Goal: Communication & Community: Answer question/provide support

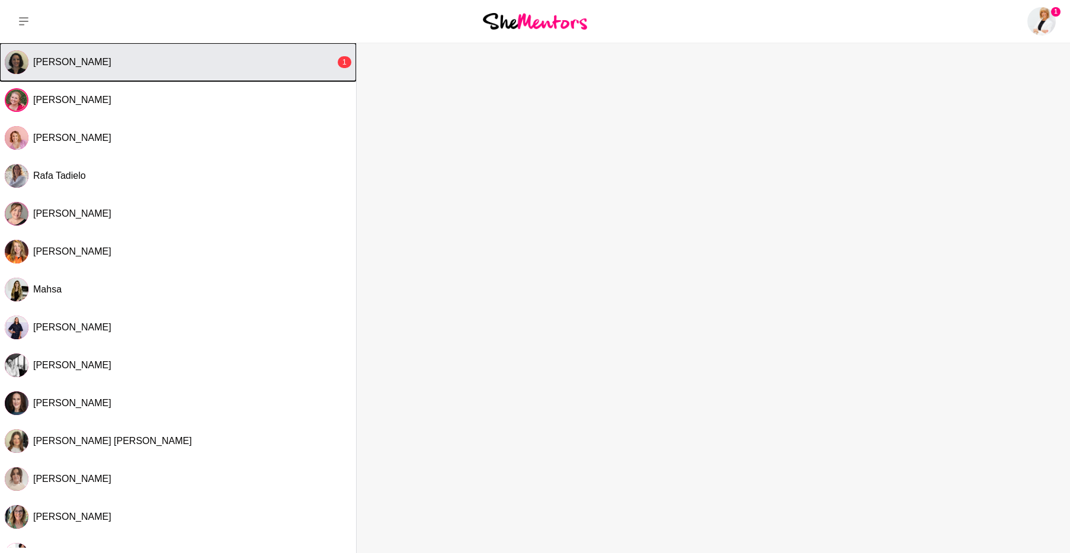
click at [107, 72] on button "[PERSON_NAME] 1" at bounding box center [178, 62] width 356 height 38
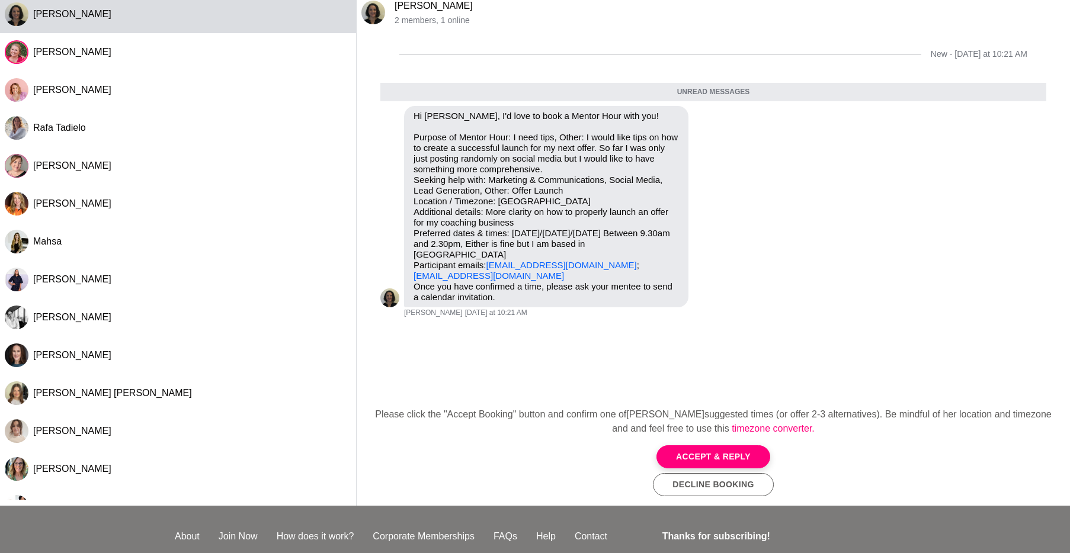
scroll to position [60, 0]
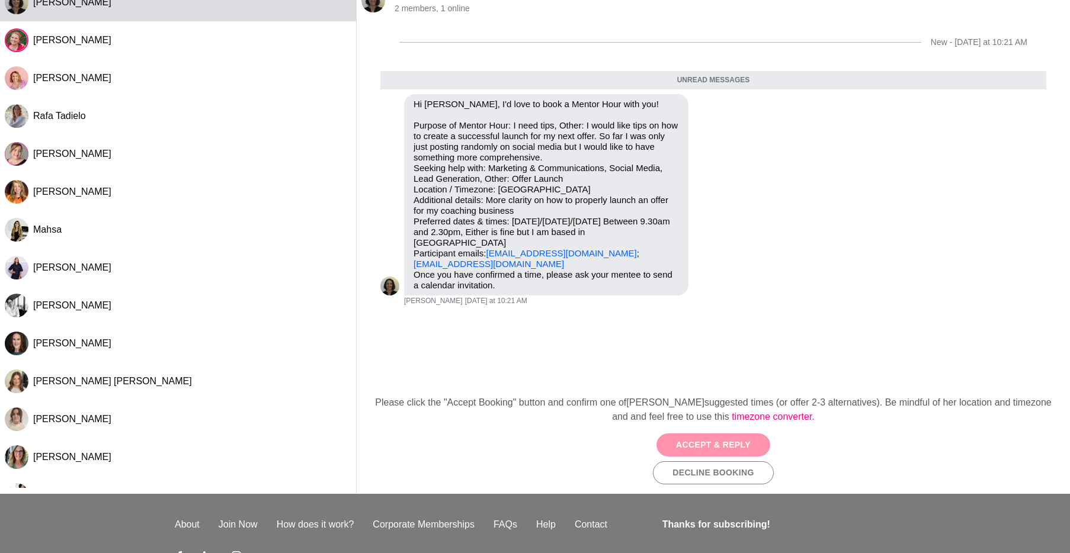
click at [689, 451] on button "Accept & Reply" at bounding box center [713, 445] width 114 height 23
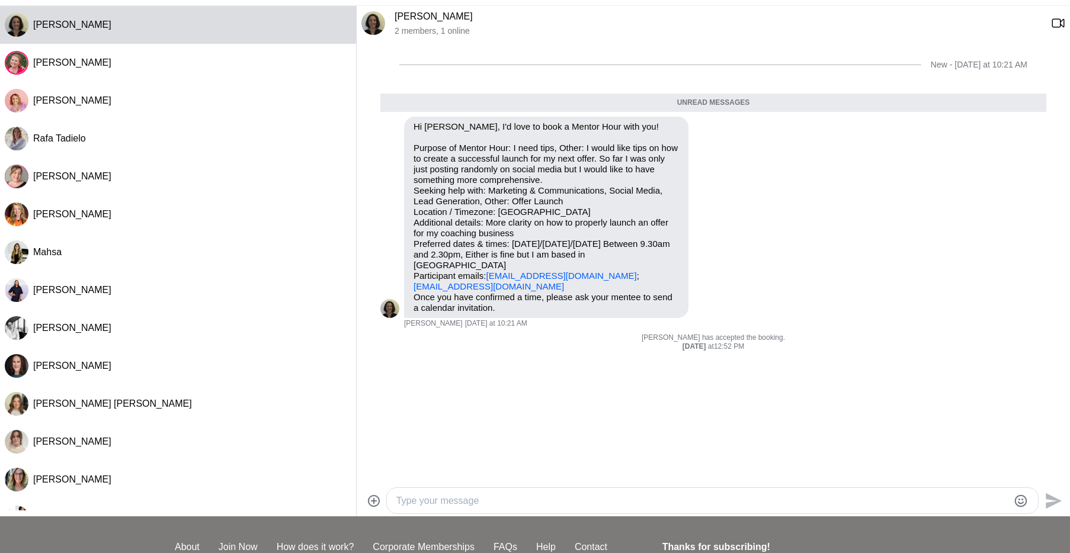
scroll to position [70, 0]
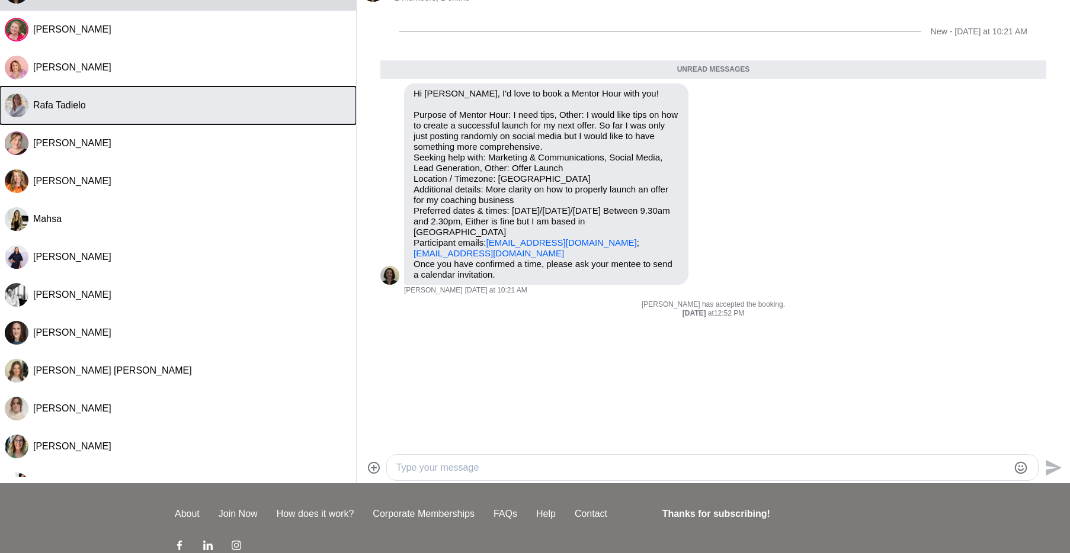
click at [209, 116] on button "Rafa Tadielo" at bounding box center [178, 105] width 356 height 38
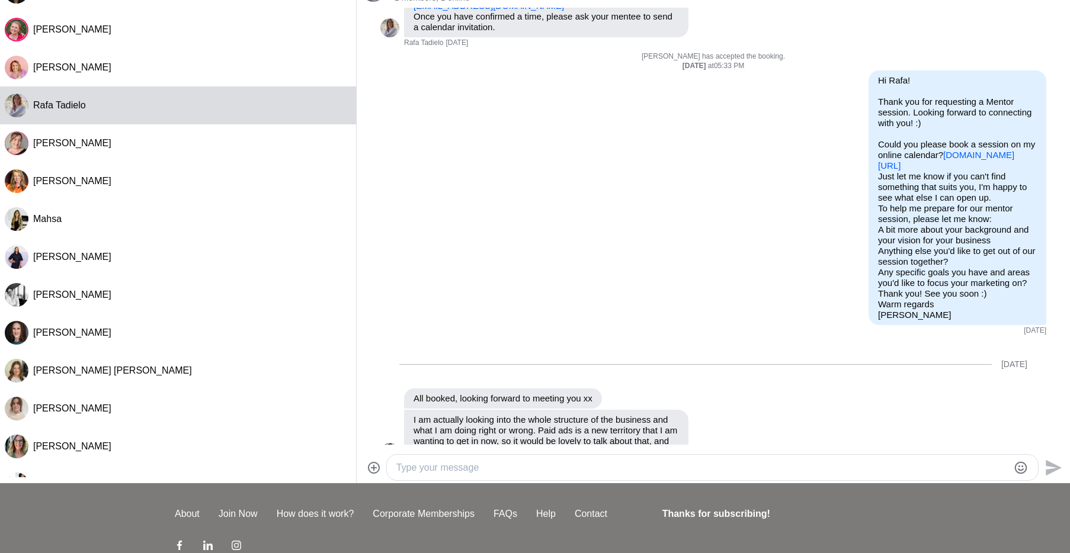
scroll to position [131, 0]
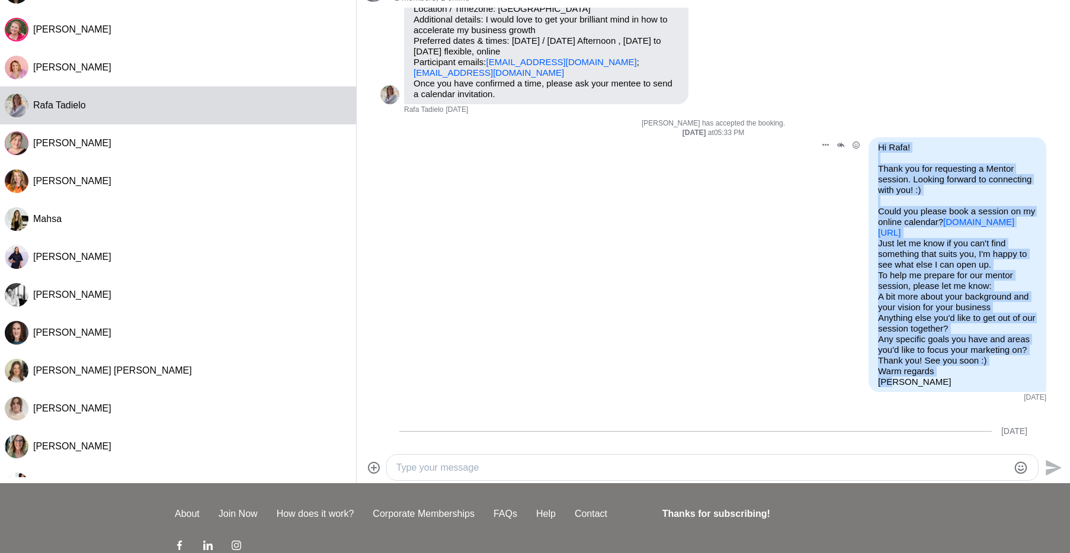
drag, startPoint x: 894, startPoint y: 352, endPoint x: 875, endPoint y: 142, distance: 211.7
click at [875, 142] on div "Hi Rafa! Thank you for requesting a Mentor session. Looking forward to connecti…" at bounding box center [957, 264] width 178 height 255
copy div "Hi Rafa! Thank you for requesting a Mentor session. Looking forward to connecti…"
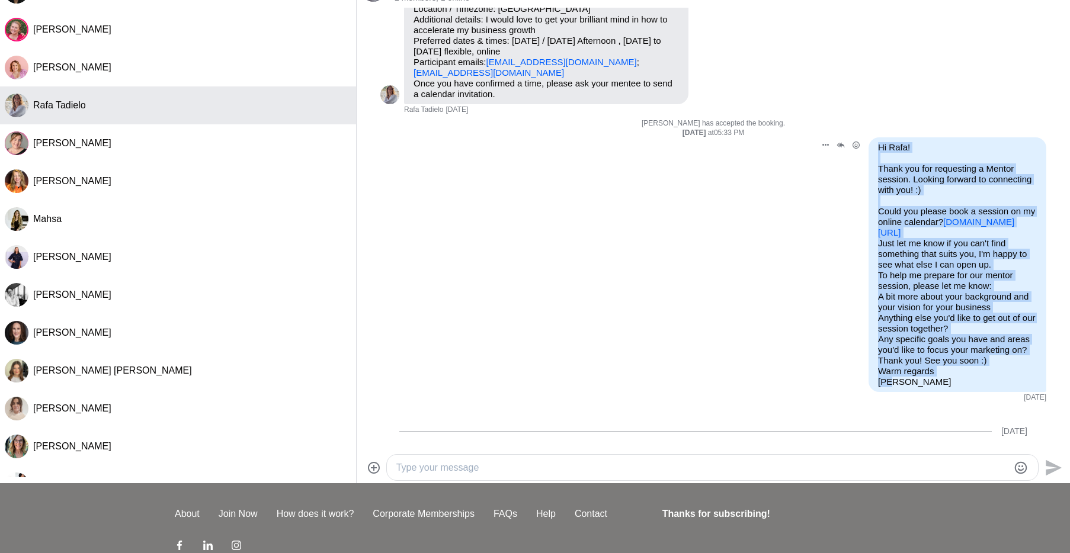
scroll to position [0, 0]
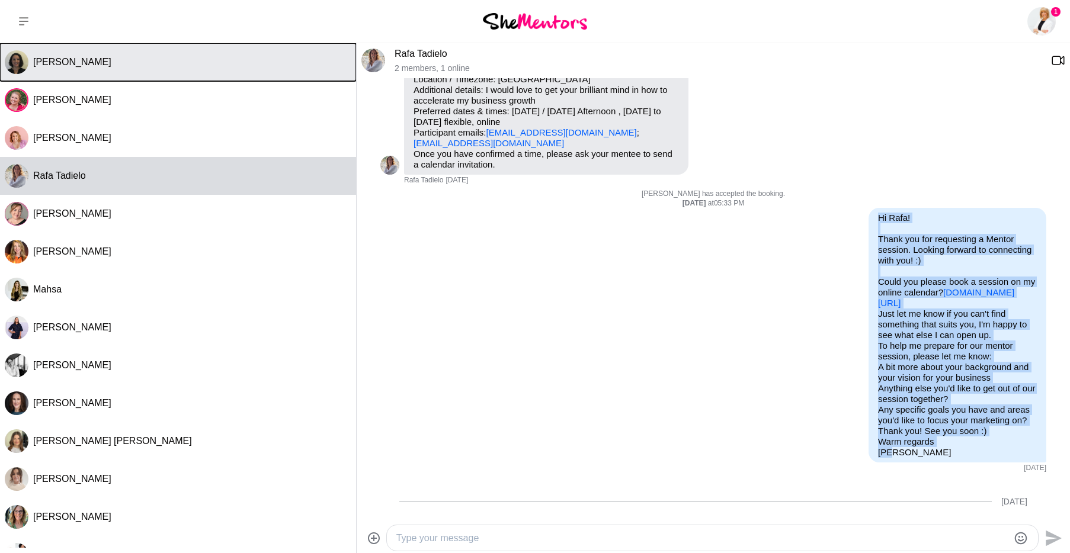
click at [152, 63] on div "[PERSON_NAME]" at bounding box center [192, 62] width 318 height 12
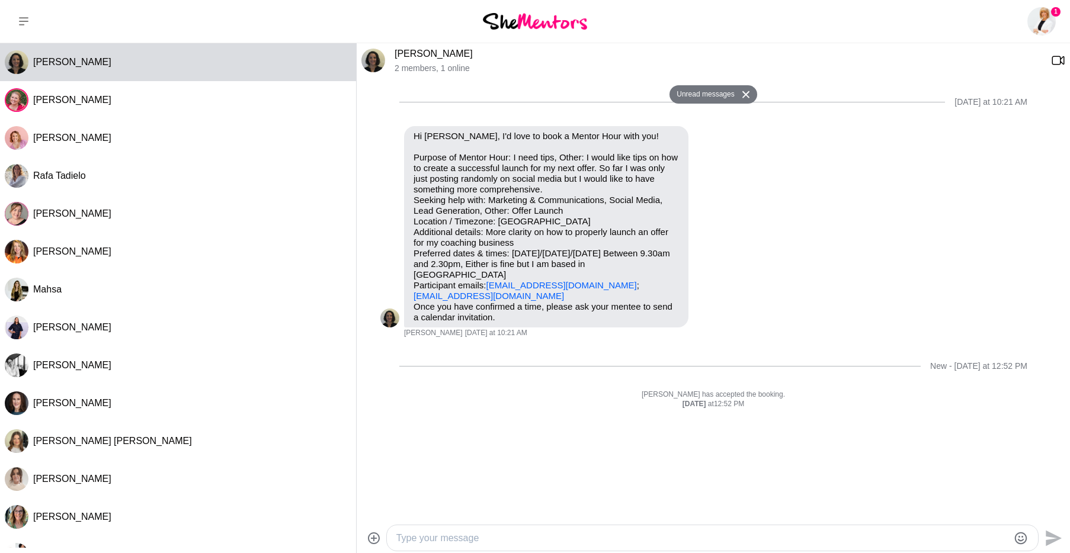
click at [466, 534] on textarea "Type your message" at bounding box center [702, 538] width 612 height 14
paste textarea "Hi Rafa! Thank you for requesting a Mentor session. Looking forward to connecti…"
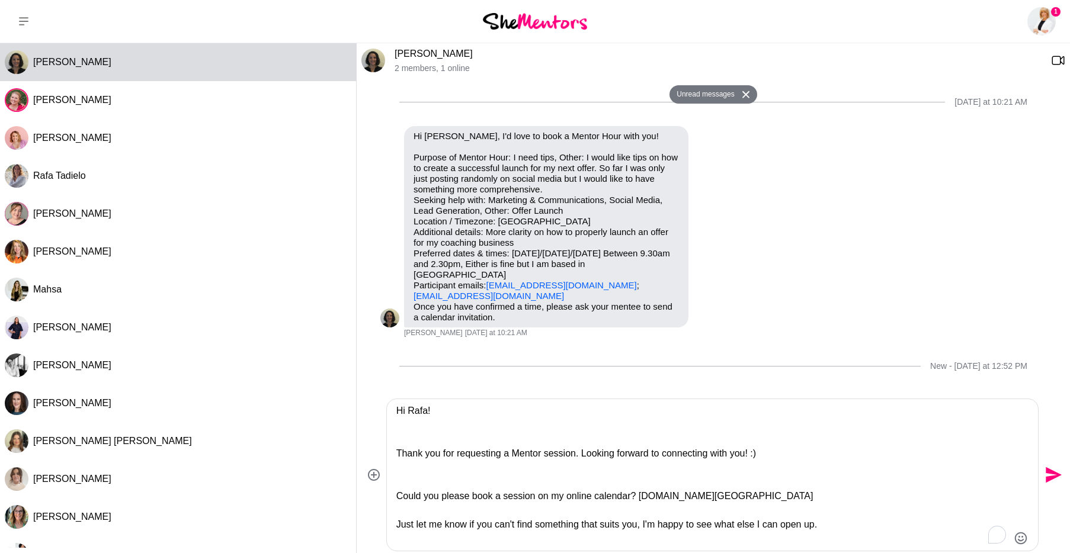
click at [419, 412] on textarea "Hi Rafa! Thank you for requesting a Mentor session. Looking forward to connecti…" at bounding box center [702, 475] width 612 height 142
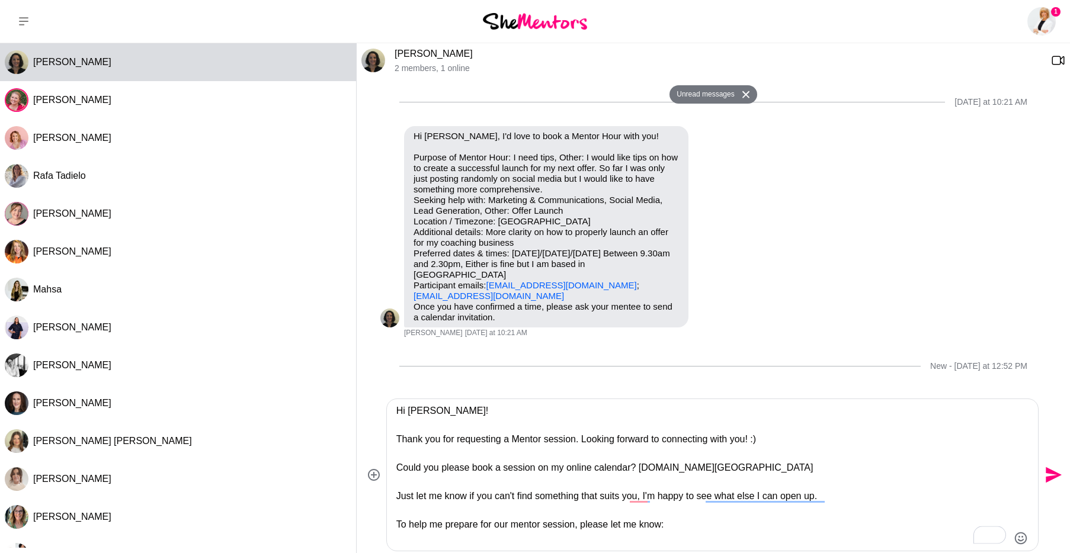
click at [640, 468] on textarea "Hi [PERSON_NAME]! Thank you for requesting a Mentor session. Looking forward to…" at bounding box center [702, 475] width 612 height 142
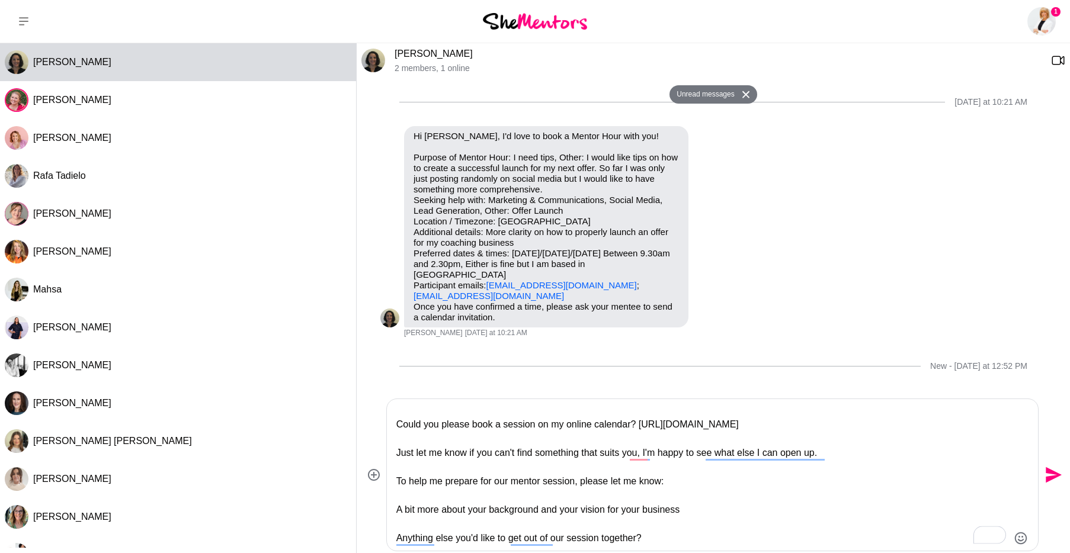
scroll to position [43, 0]
drag, startPoint x: 425, startPoint y: 467, endPoint x: 418, endPoint y: 444, distance: 24.2
click at [418, 444] on textarea "Hi [PERSON_NAME]! Thank you for requesting a Mentor session. Looking forward to…" at bounding box center [702, 475] width 612 height 142
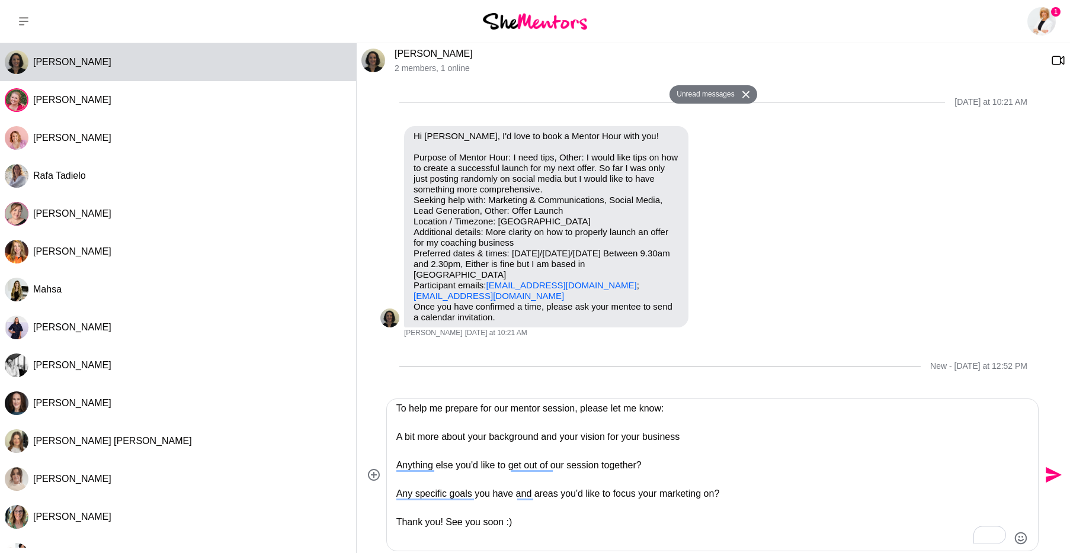
scroll to position [0, 0]
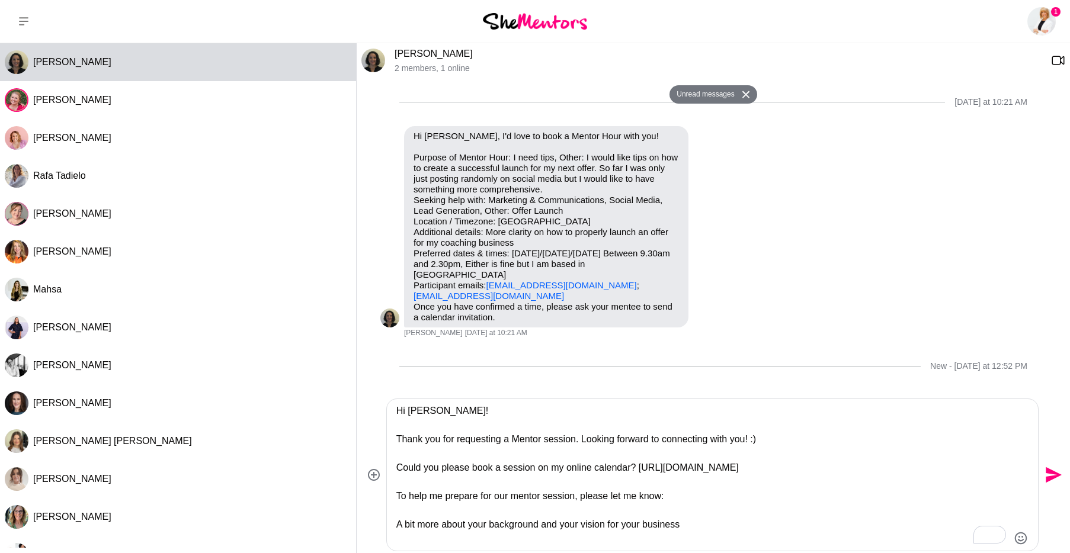
drag, startPoint x: 752, startPoint y: 439, endPoint x: 759, endPoint y: 432, distance: 10.1
click at [752, 439] on textarea "Hi [PERSON_NAME]! Thank you for requesting a Mentor session. Looking forward to…" at bounding box center [702, 475] width 612 height 142
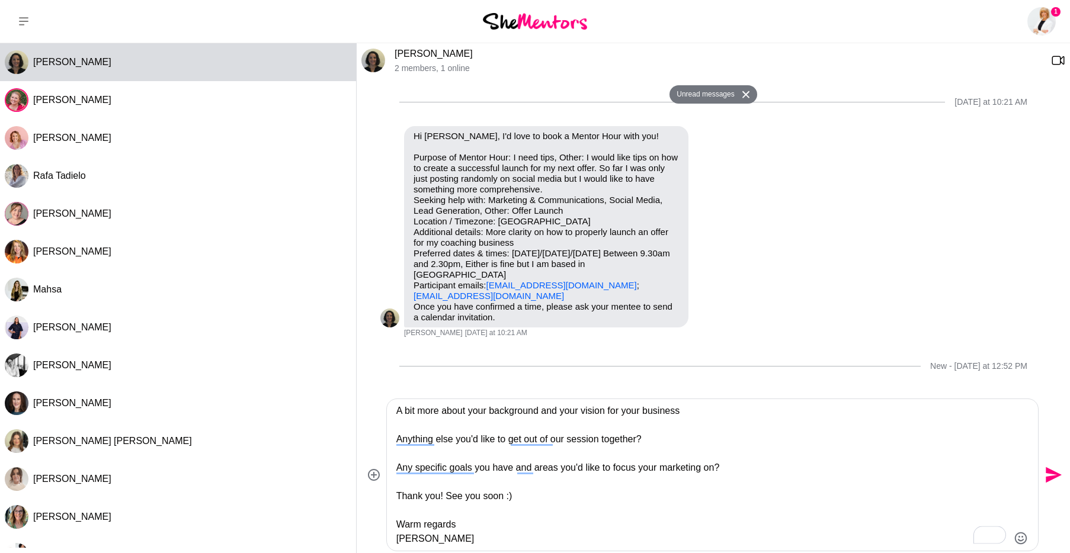
type textarea "Hi [PERSON_NAME]! Thank you for requesting a Mentor session. Looking forward to…"
click at [1054, 471] on icon "Send" at bounding box center [1051, 475] width 19 height 19
